Goal: Task Accomplishment & Management: Manage account settings

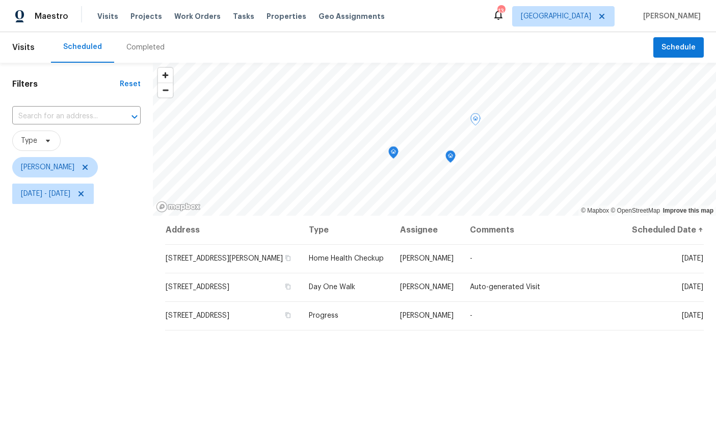
scroll to position [0, 65]
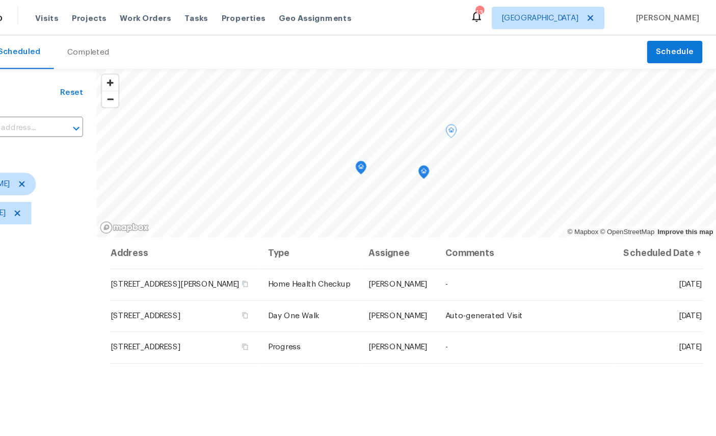
click at [0, 0] on icon at bounding box center [0, 0] width 0 height 0
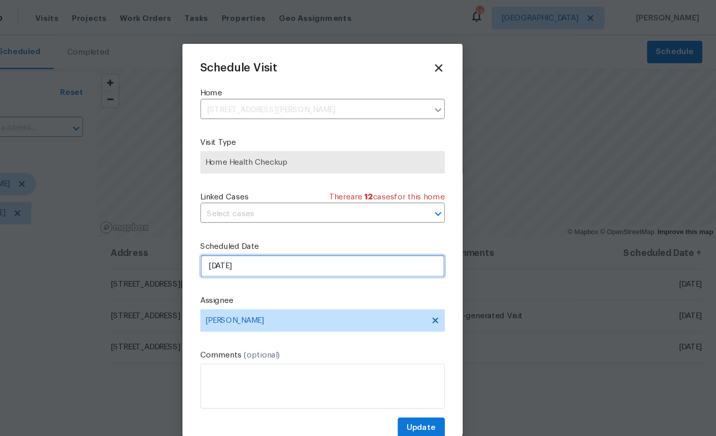
click at [272, 239] on input "[DATE]" at bounding box center [358, 241] width 222 height 20
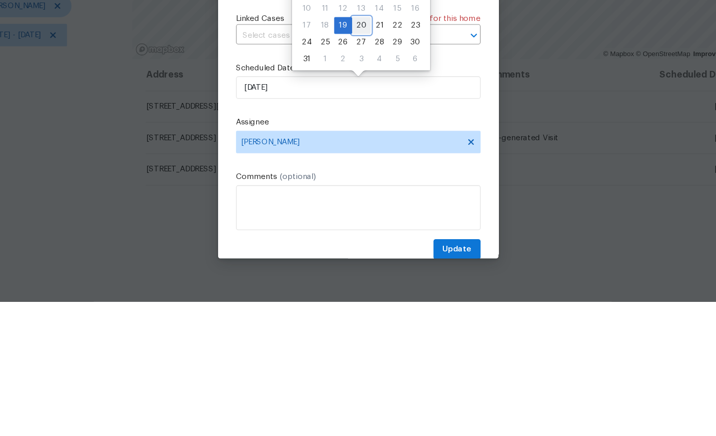
click at [353, 178] on div "20" at bounding box center [361, 185] width 17 height 14
type input "8/20/2025"
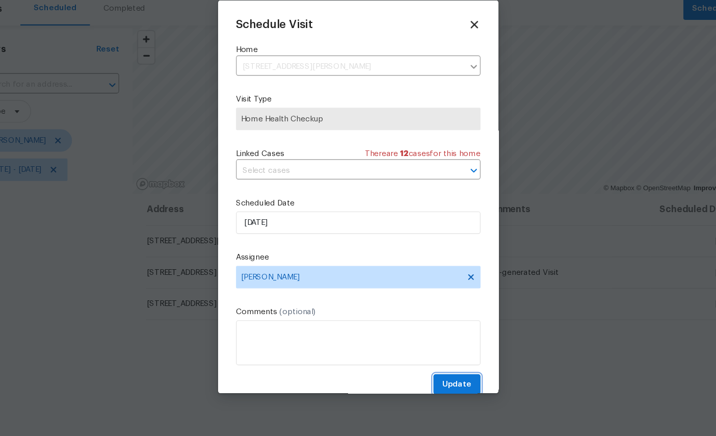
click at [435, 382] on span "Update" at bounding box center [448, 388] width 27 height 13
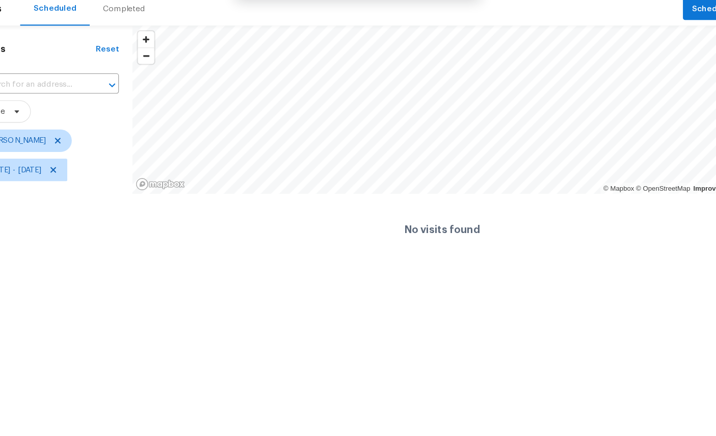
scroll to position [0, 0]
click at [69, 183] on span "Sun, Aug 10 - Tue, Aug 19" at bounding box center [53, 193] width 82 height 20
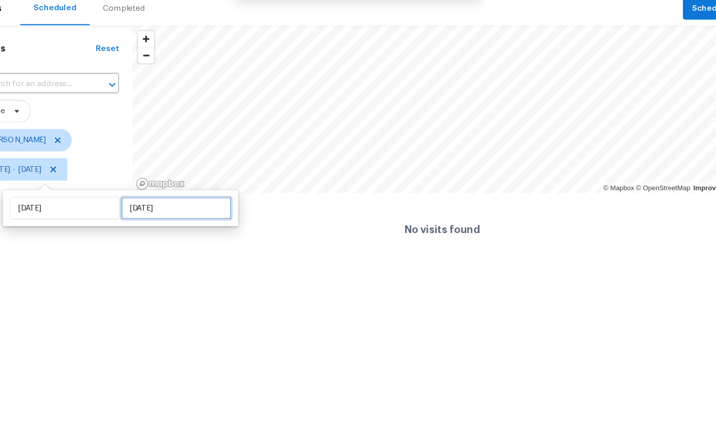
click at [143, 219] on input "Tue, Aug 19" at bounding box center [193, 229] width 100 height 20
select select "7"
select select "2025"
select select "8"
select select "2025"
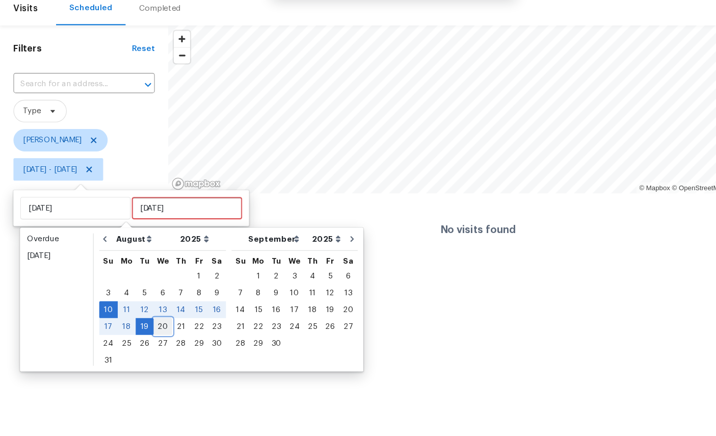
click at [150, 329] on div "20" at bounding box center [148, 336] width 17 height 14
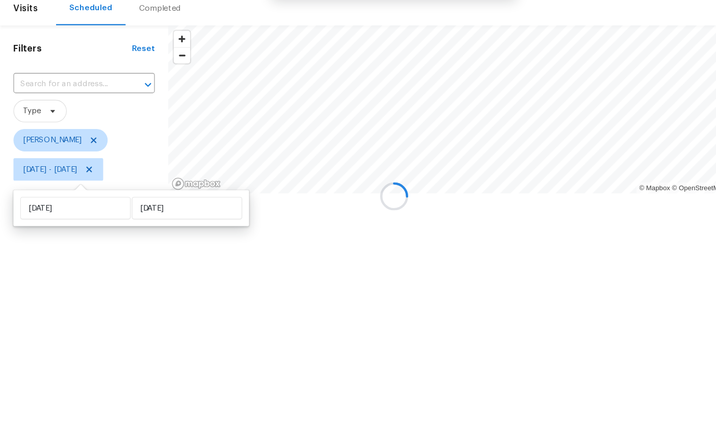
type input "Wed, Aug 20"
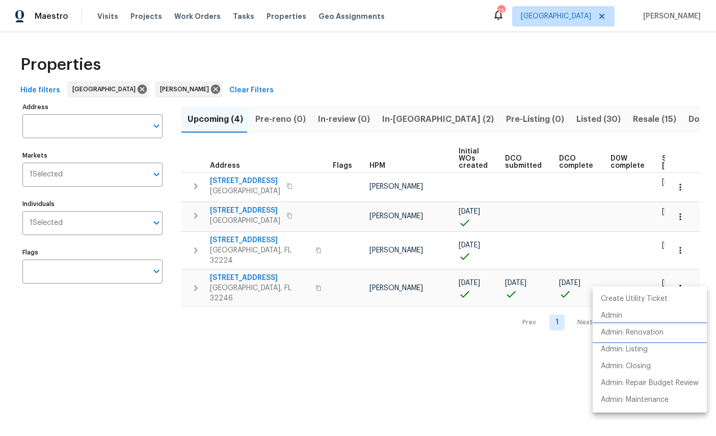
click at [646, 334] on p "Admin: Renovation" at bounding box center [632, 332] width 63 height 11
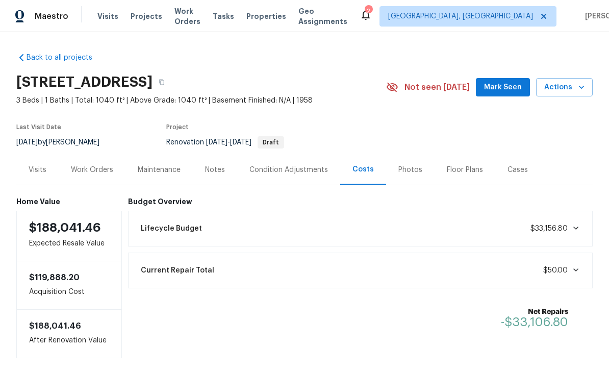
scroll to position [33, 0]
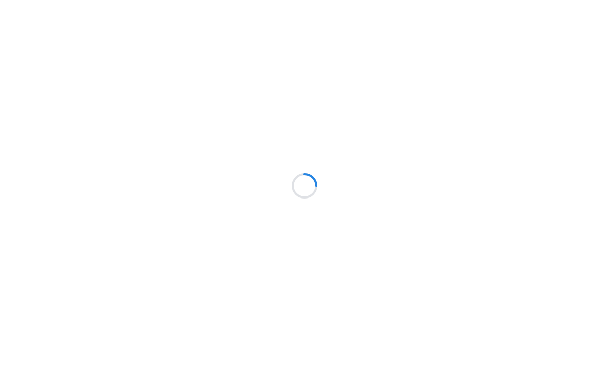
scroll to position [37, 0]
